Goal: Information Seeking & Learning: Learn about a topic

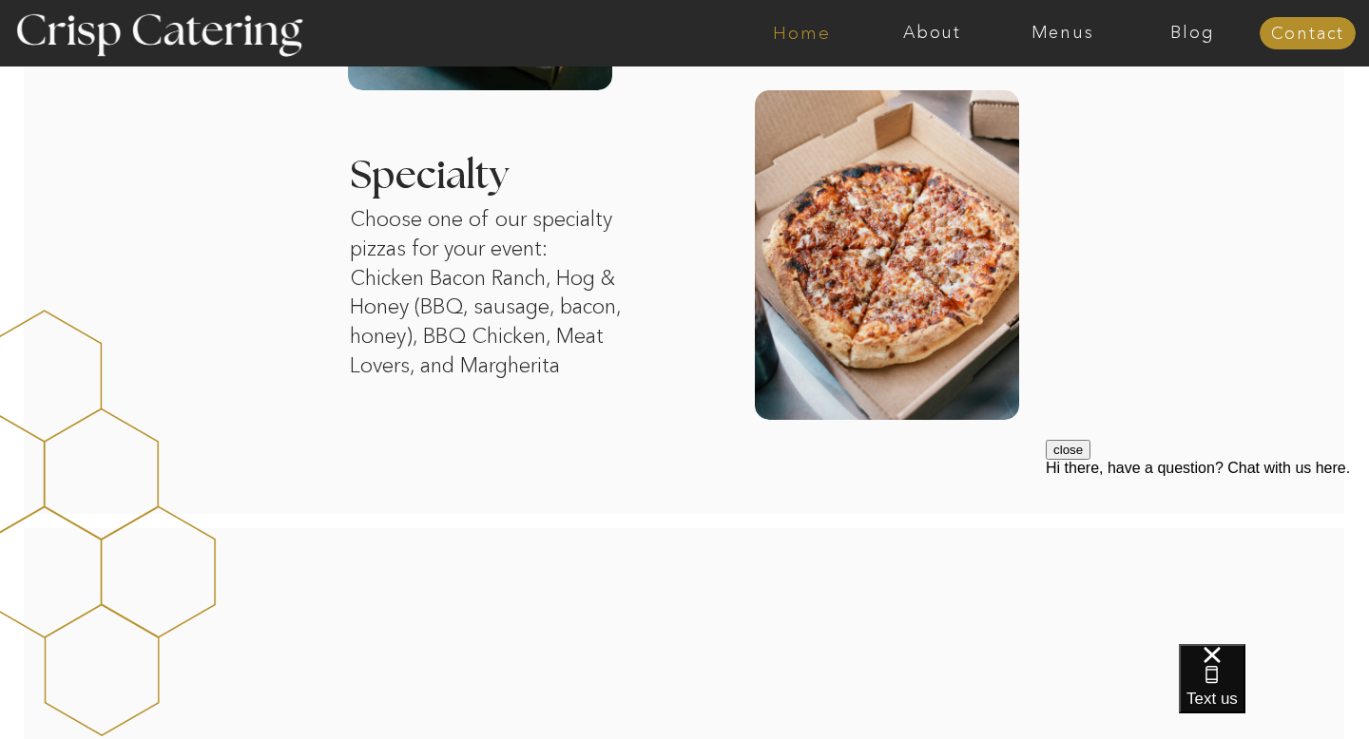
scroll to position [1820, 0]
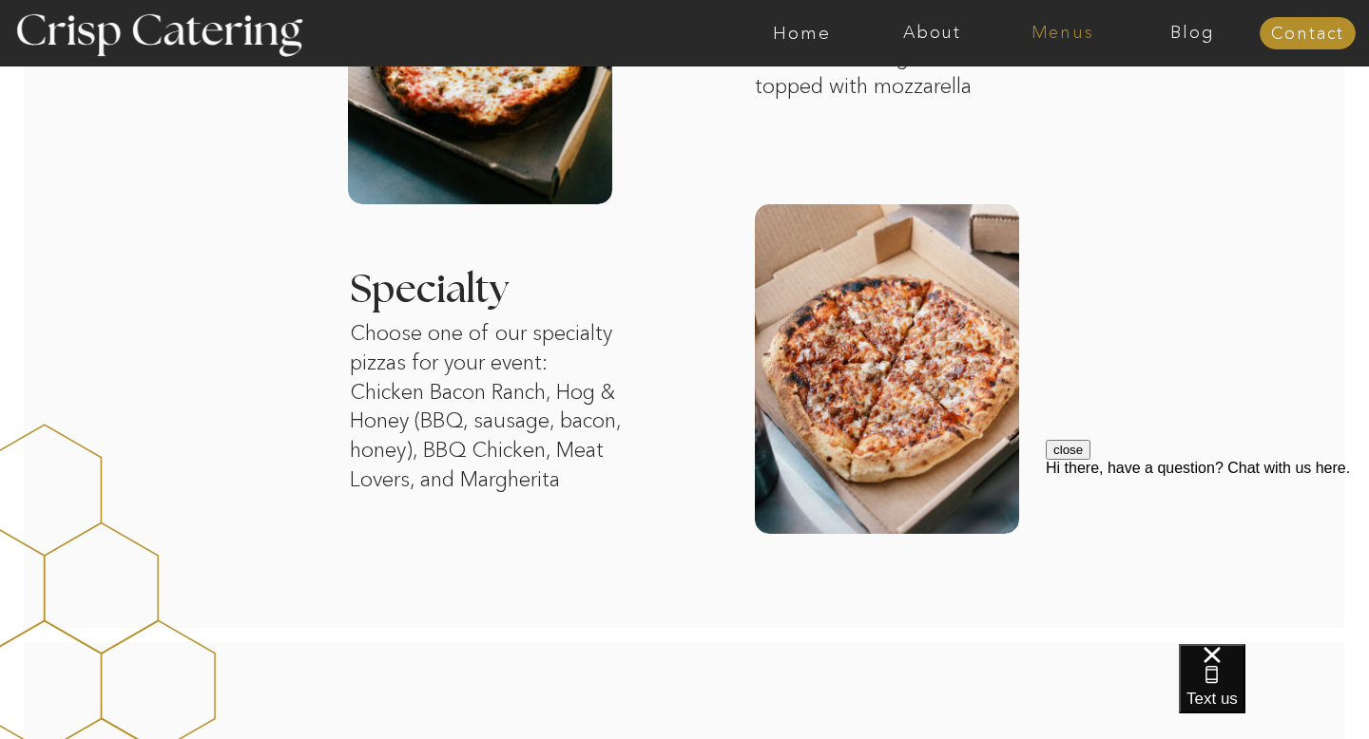
click at [1072, 38] on nav "Menus" at bounding box center [1062, 33] width 130 height 19
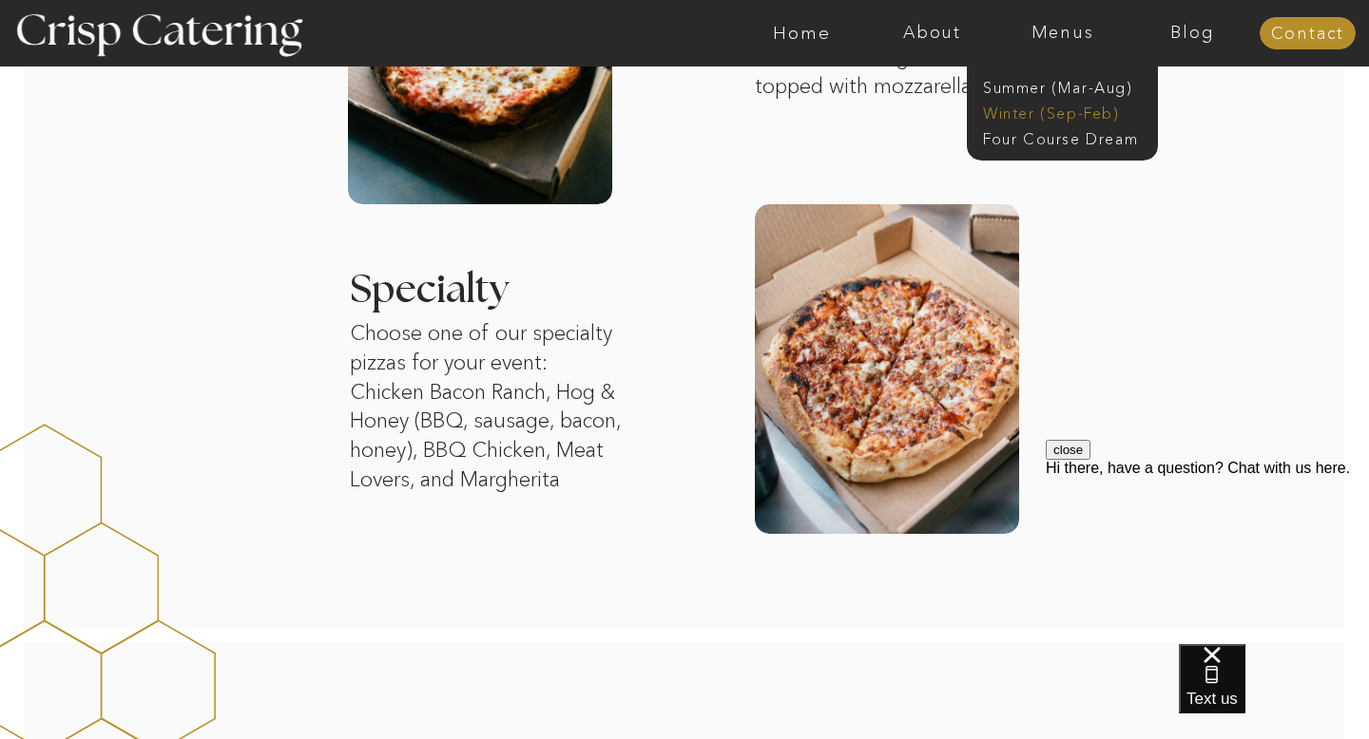
click at [1032, 110] on nav "Winter (Sep-Feb)" at bounding box center [1061, 112] width 156 height 18
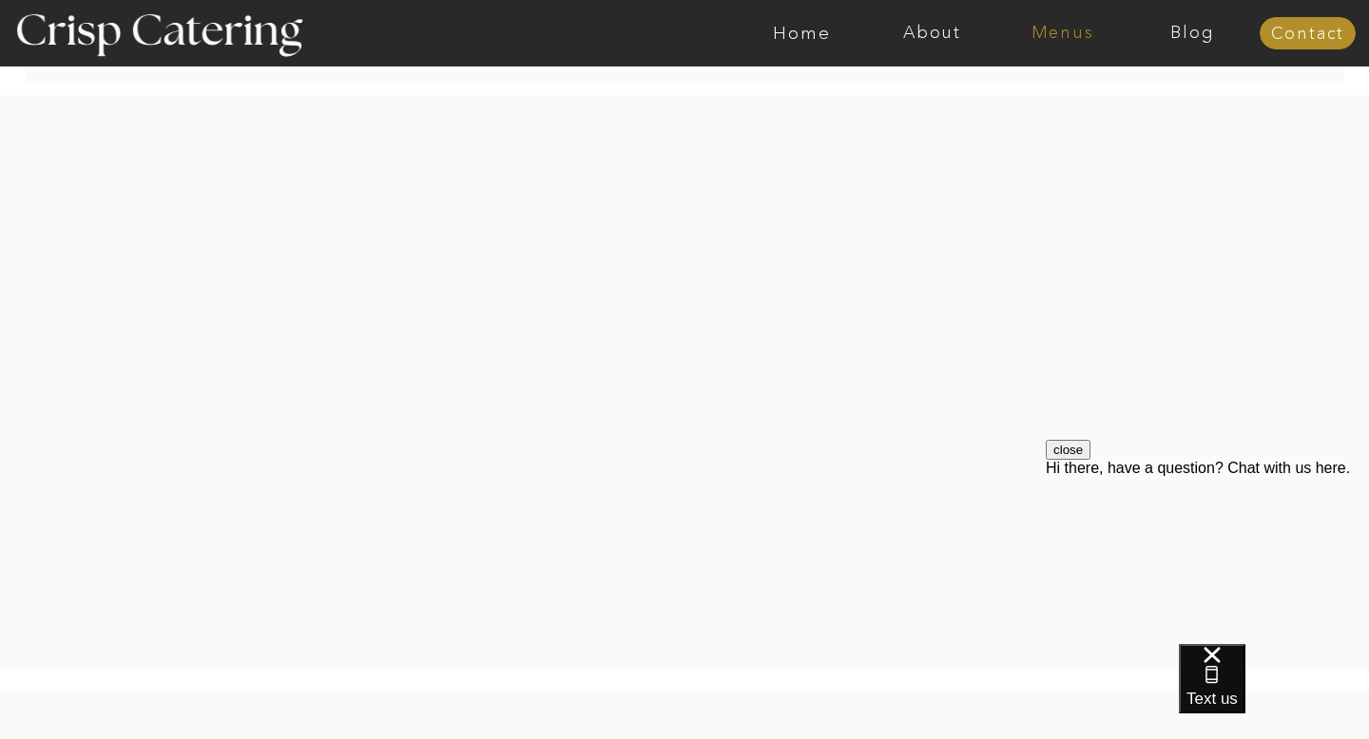
scroll to position [3622, 0]
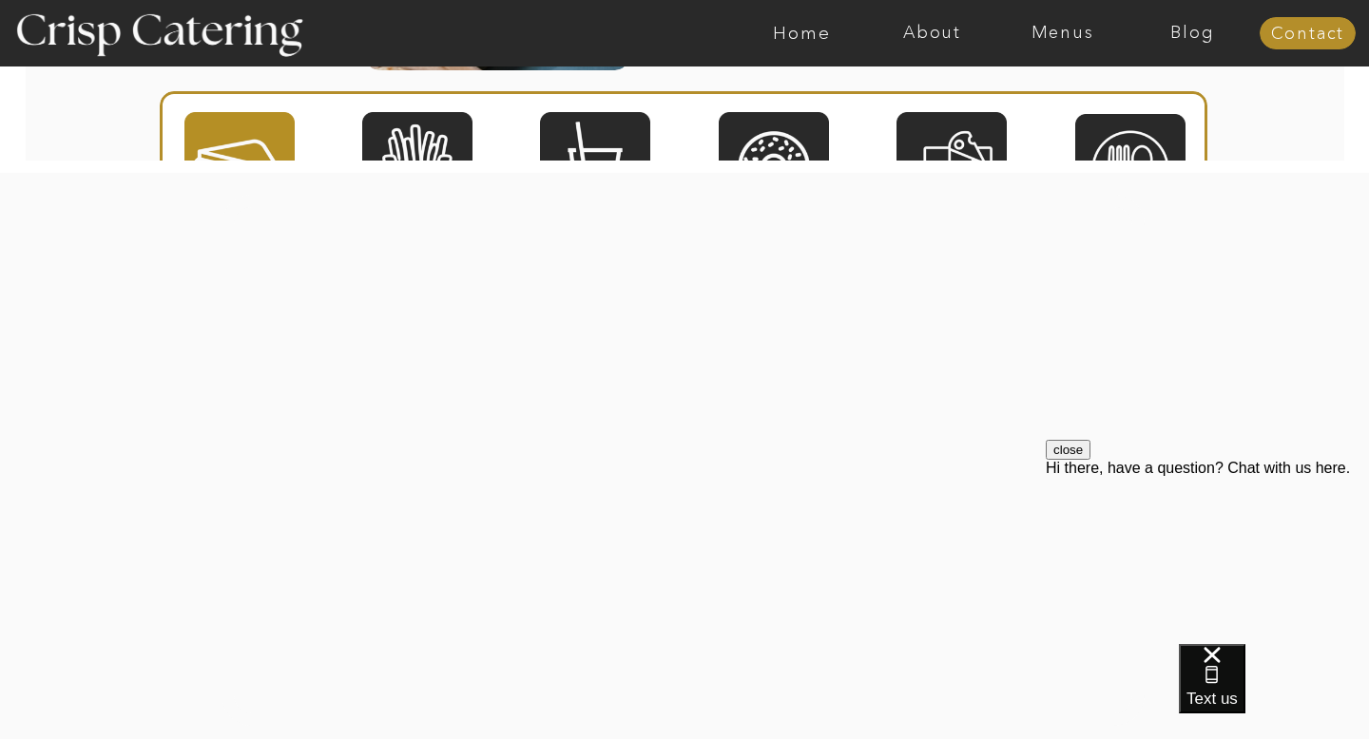
click at [916, 50] on div at bounding box center [759, 33] width 3014 height 67
click at [930, 34] on nav "About" at bounding box center [932, 33] width 130 height 19
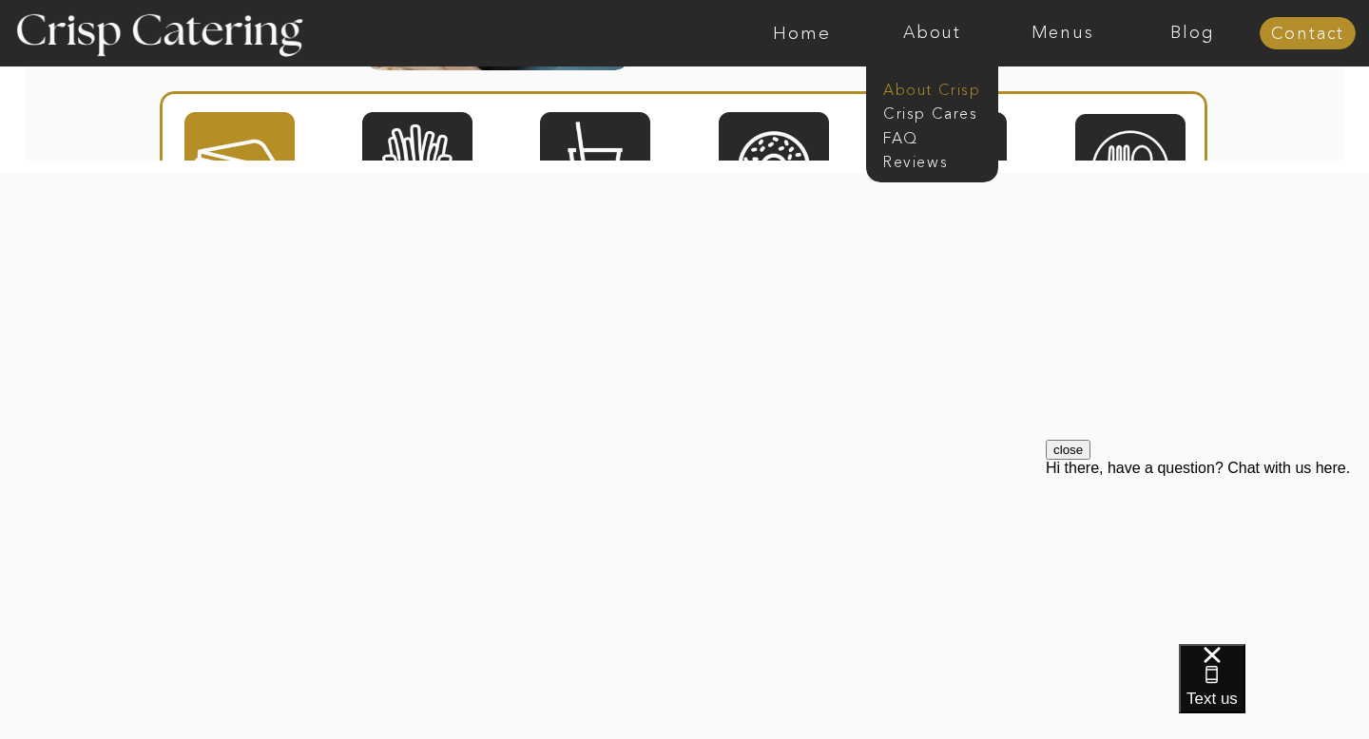
click at [913, 89] on nav "About Crisp" at bounding box center [937, 88] width 109 height 18
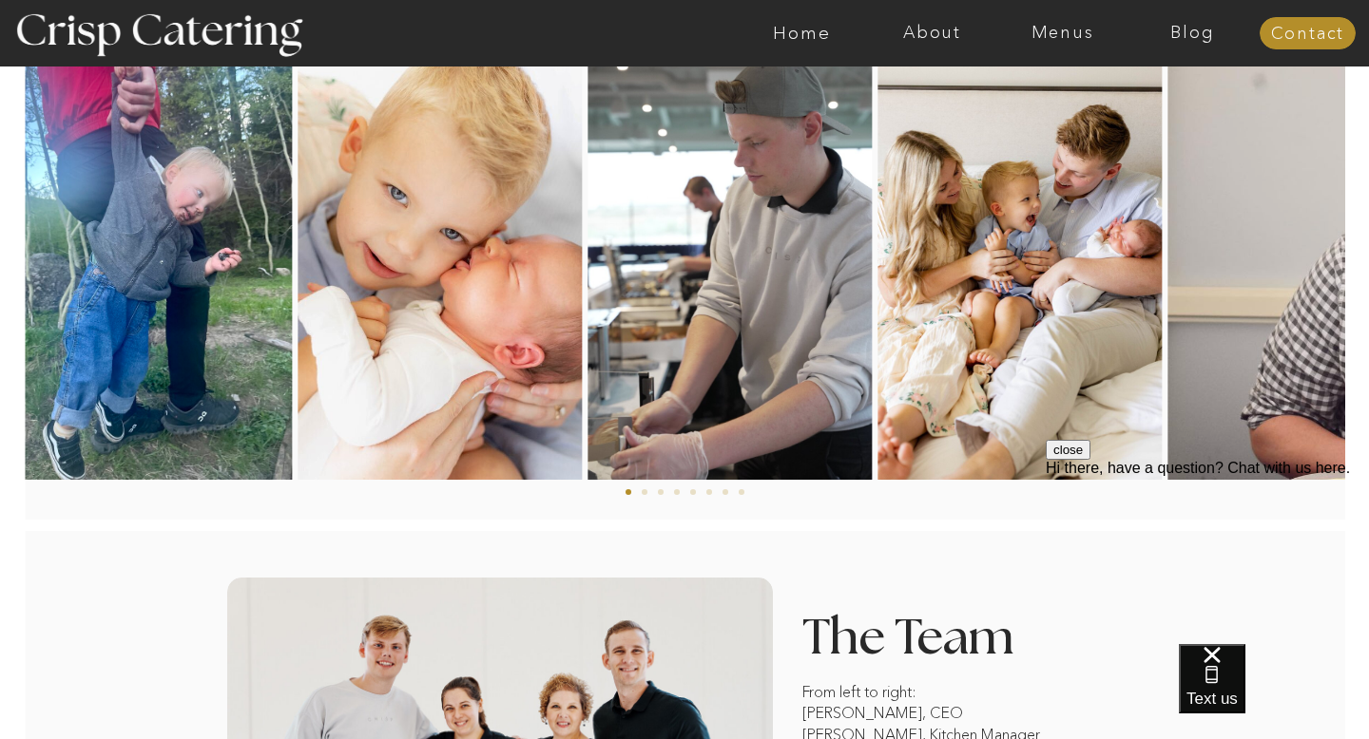
scroll to position [1006, 0]
